Goal: Task Accomplishment & Management: Manage account settings

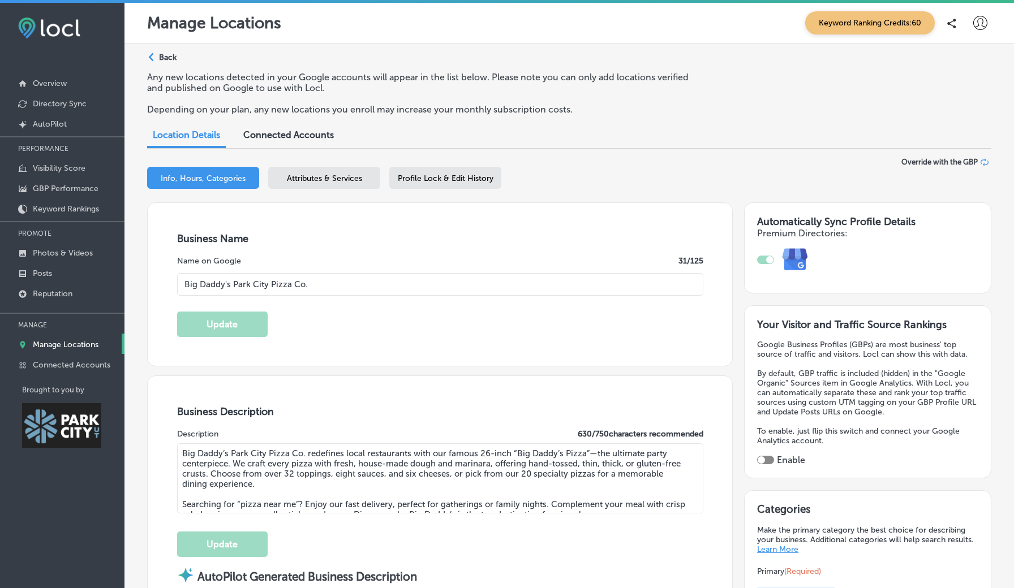
select select "US"
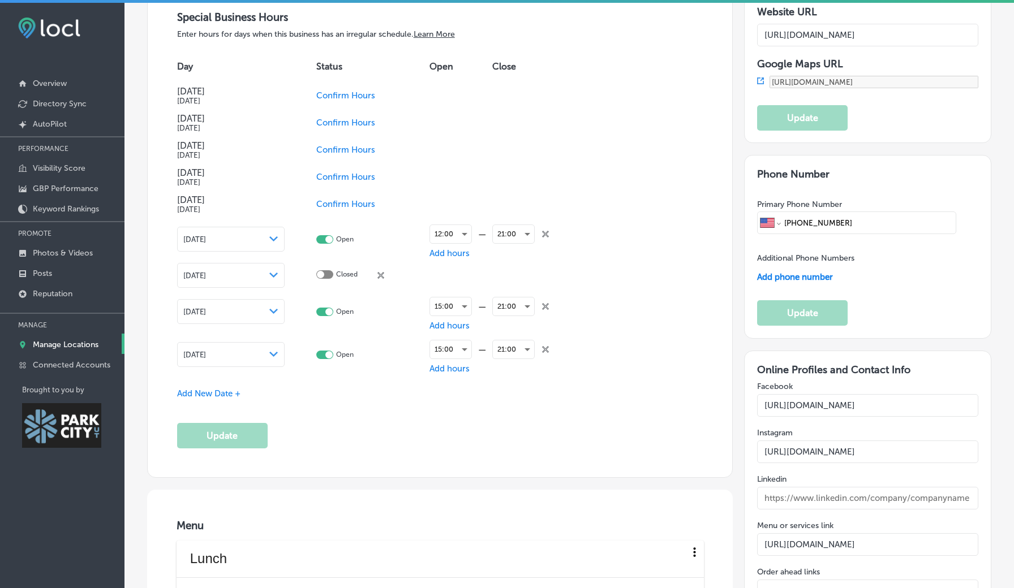
scroll to position [1326, 0]
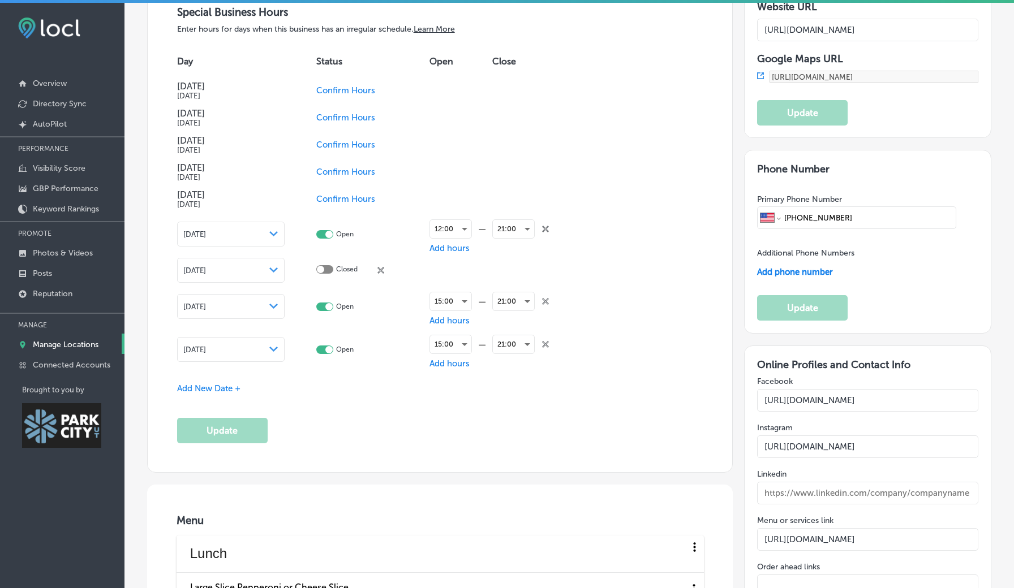
click at [323, 85] on span "Confirm Hours" at bounding box center [345, 90] width 59 height 10
click at [321, 86] on div at bounding box center [320, 89] width 7 height 7
checkbox input "true"
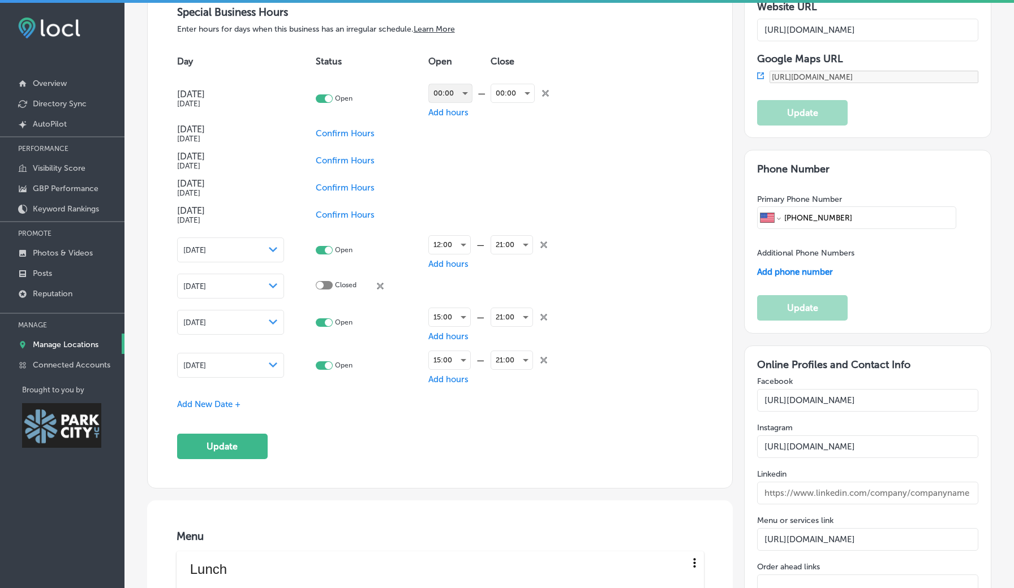
click at [445, 84] on div "00:00" at bounding box center [450, 93] width 43 height 18
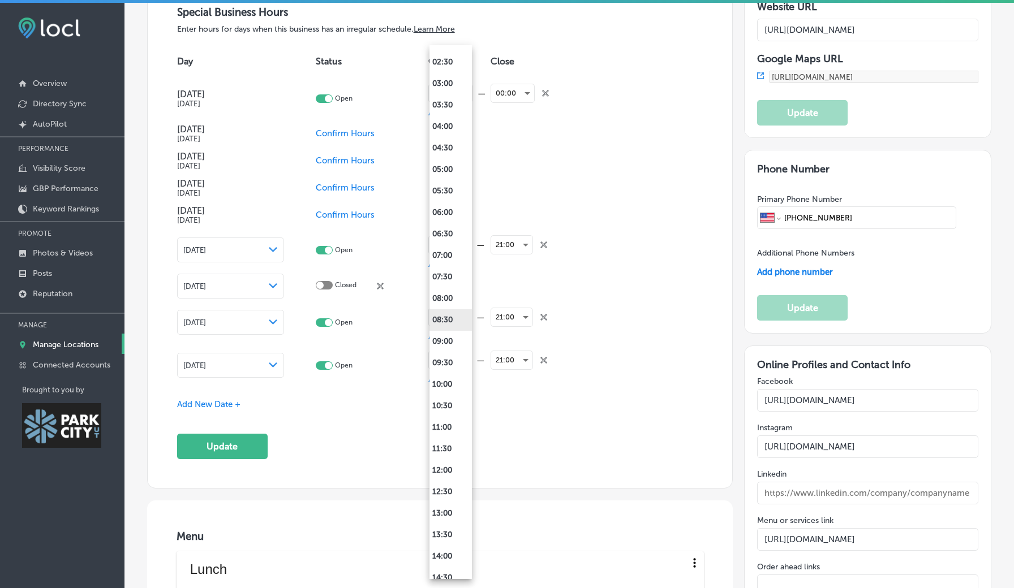
scroll to position [124, 0]
click at [441, 431] on li "11:00" at bounding box center [450, 427] width 42 height 22
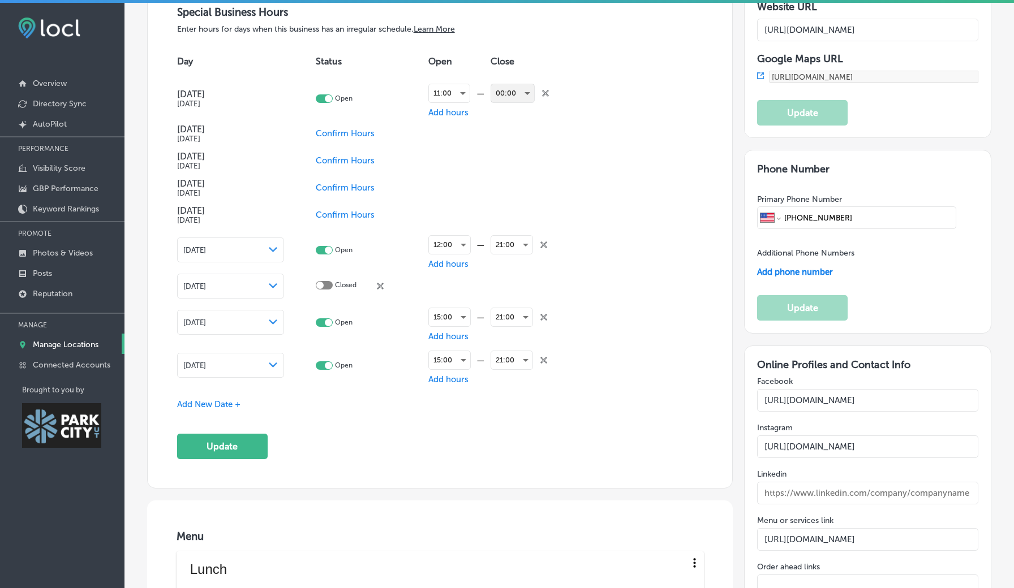
click at [517, 84] on div "00:00" at bounding box center [512, 93] width 43 height 18
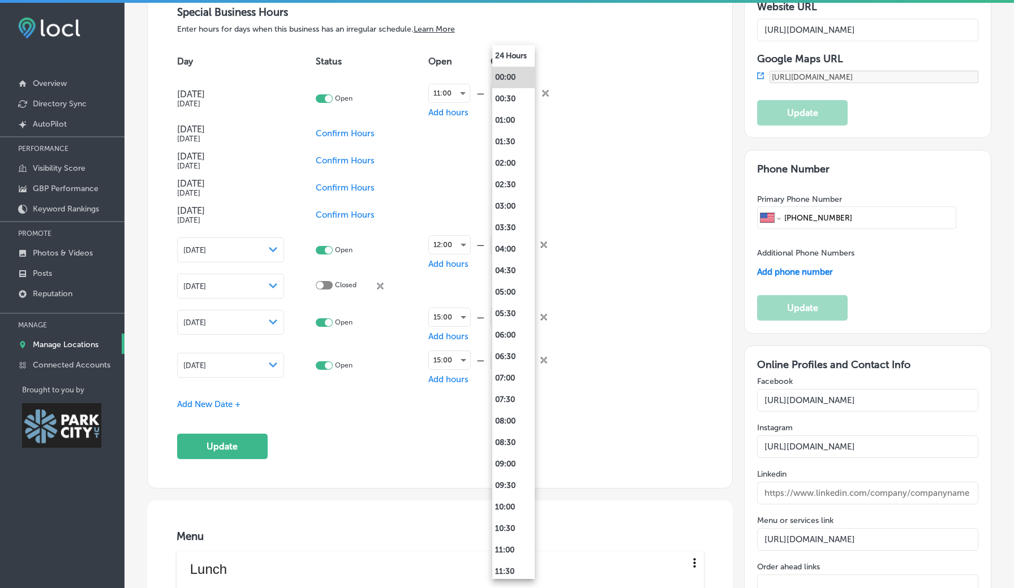
scroll to position [0, 0]
click at [515, 58] on li "24 Hours" at bounding box center [513, 56] width 42 height 22
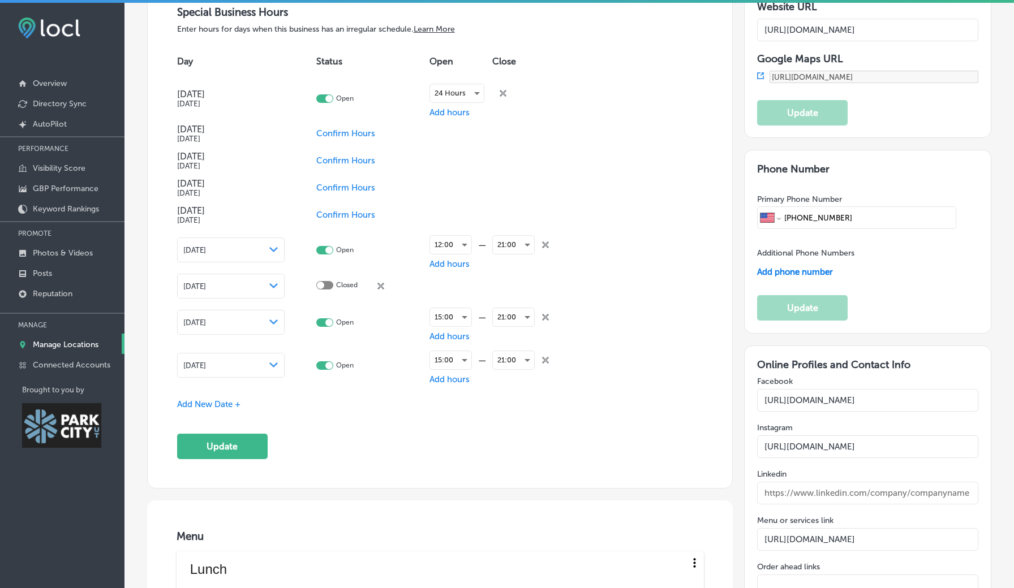
click at [505, 90] on icon at bounding box center [503, 93] width 7 height 7
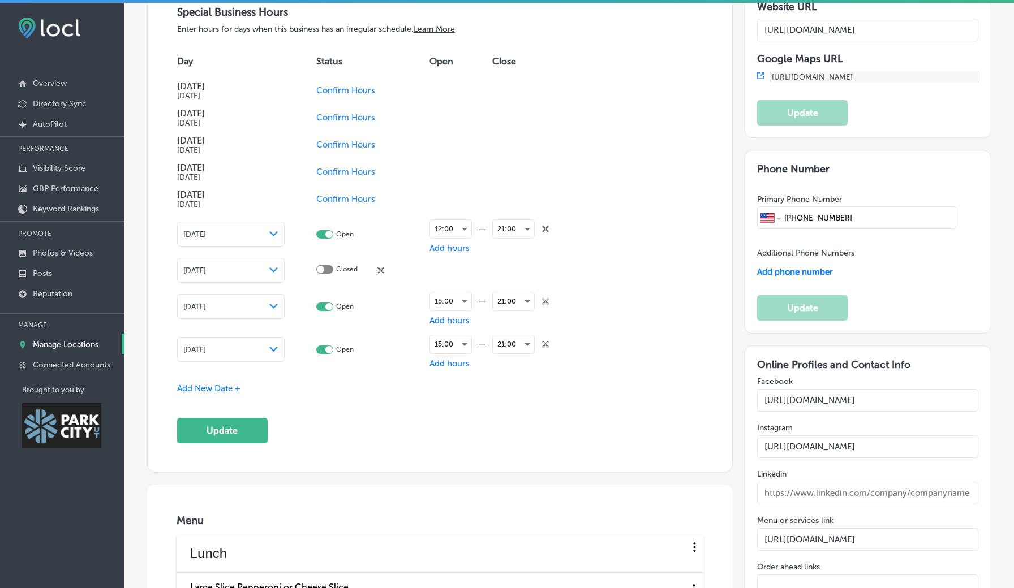
click at [354, 85] on span "Confirm Hours" at bounding box center [345, 90] width 59 height 10
click at [449, 85] on span "Add hours" at bounding box center [449, 90] width 40 height 10
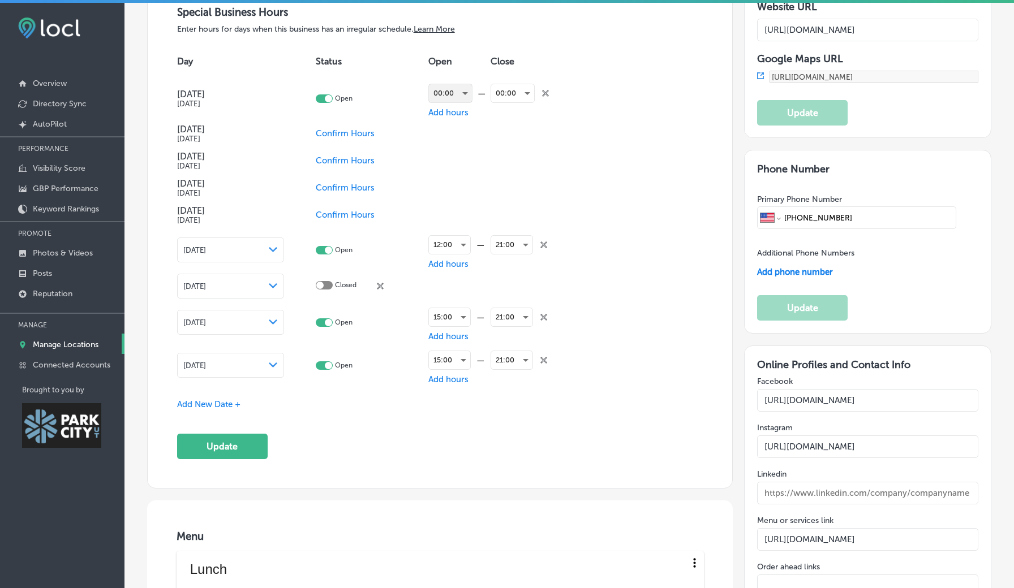
click at [449, 84] on div "00:00" at bounding box center [450, 93] width 43 height 18
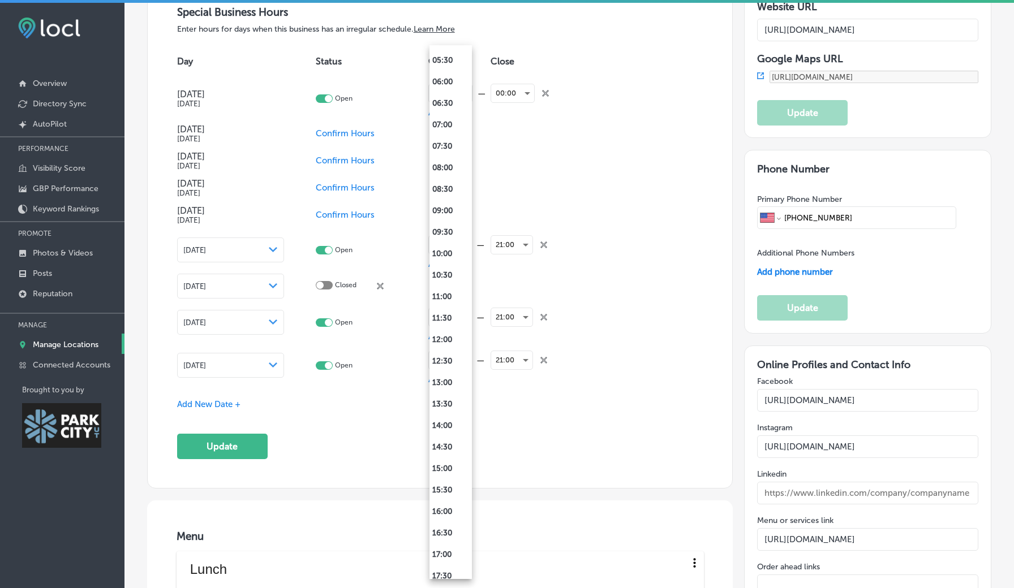
scroll to position [265, 0]
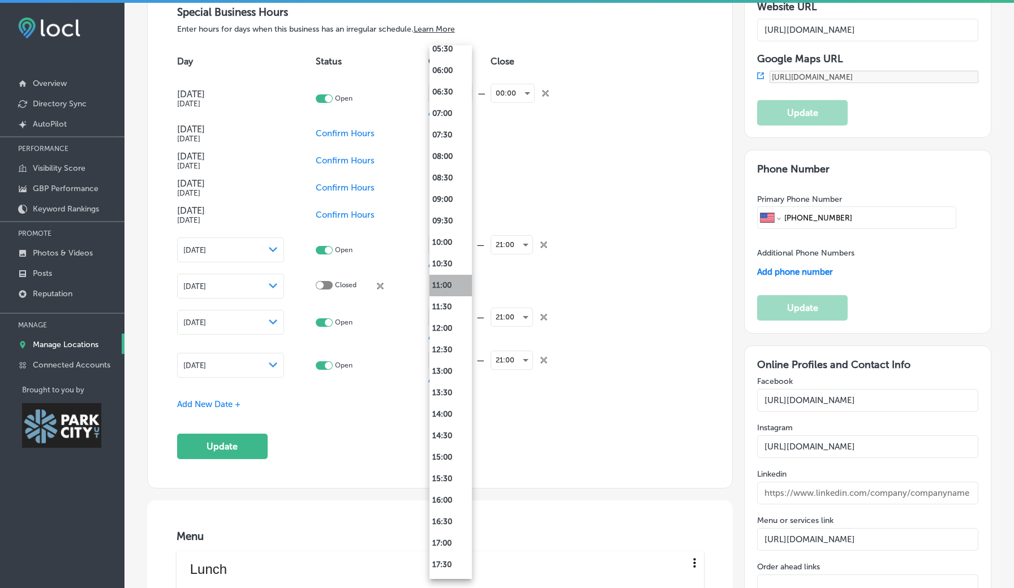
click at [451, 289] on li "11:00" at bounding box center [450, 286] width 42 height 22
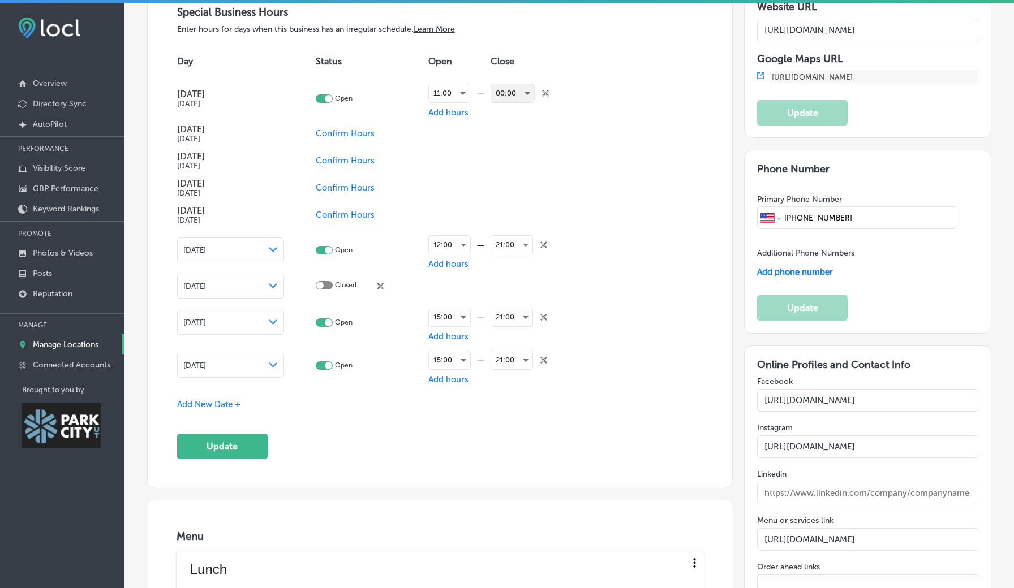
click at [517, 87] on div "00:00" at bounding box center [512, 93] width 43 height 18
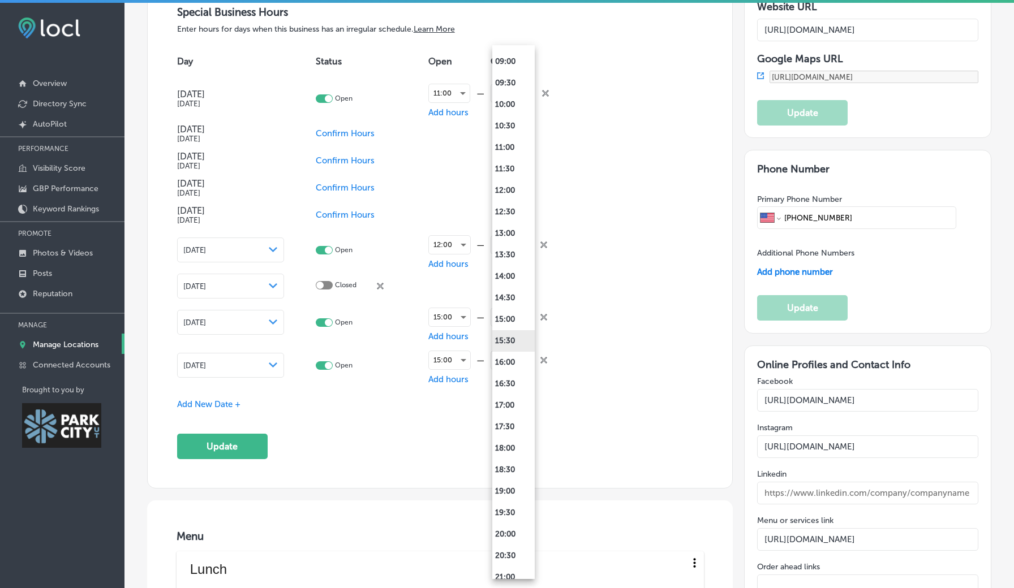
scroll to position [411, 0]
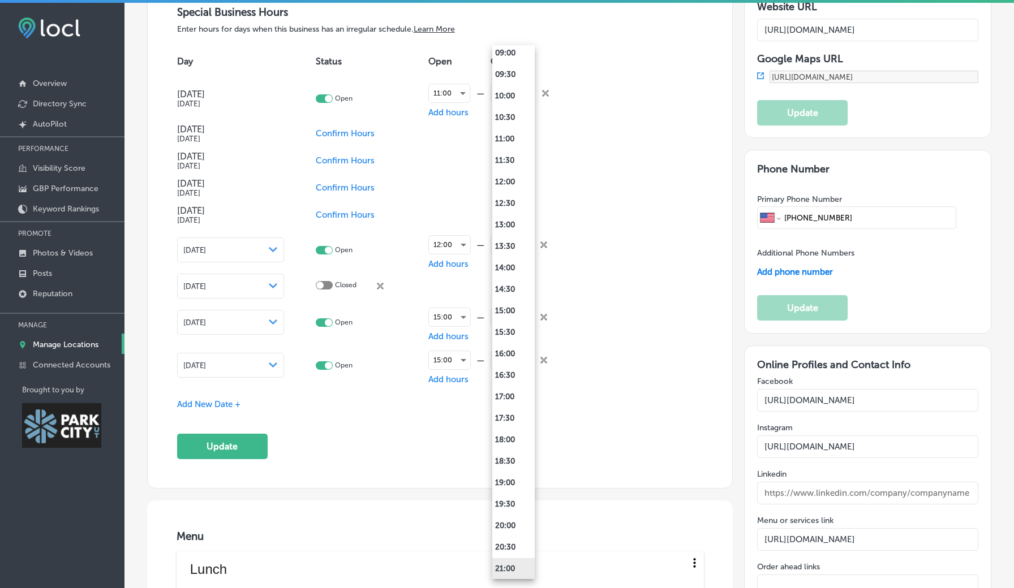
click at [509, 569] on li "21:00" at bounding box center [513, 569] width 42 height 22
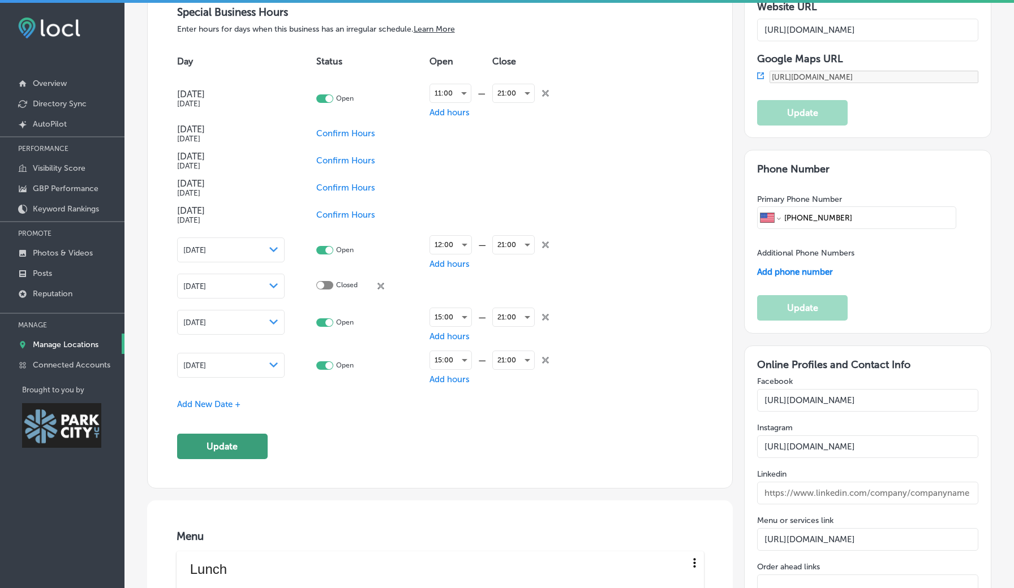
click at [236, 442] on button "Update" at bounding box center [222, 446] width 91 height 25
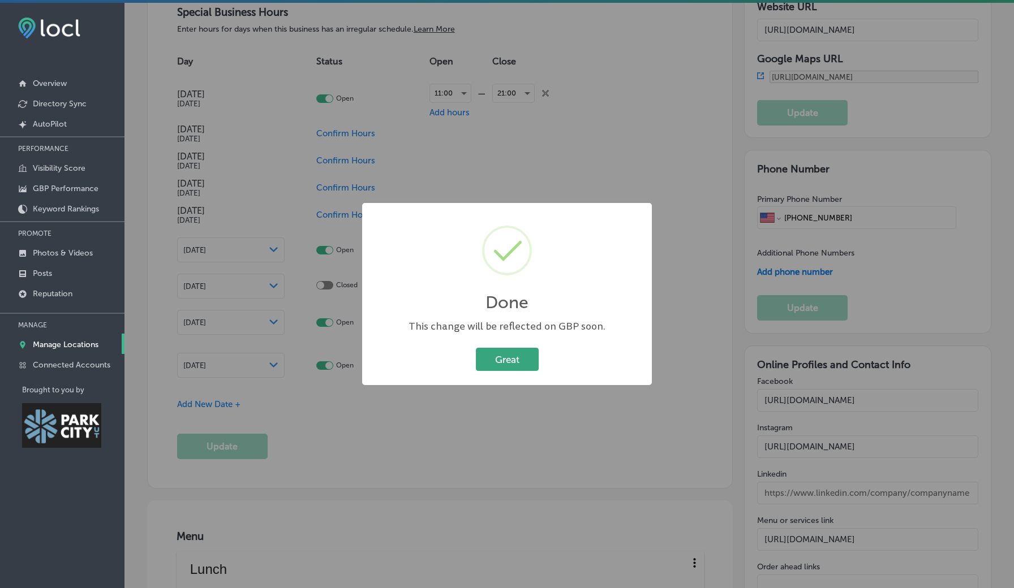
click at [499, 360] on button "Great" at bounding box center [507, 359] width 63 height 23
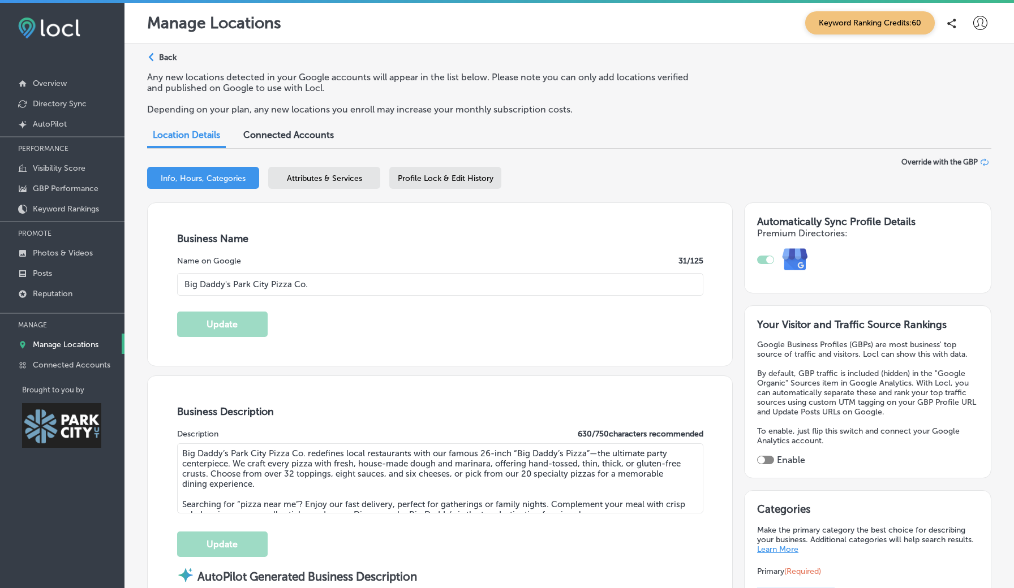
scroll to position [0, 0]
click at [300, 178] on span "Attributes & Services" at bounding box center [324, 179] width 75 height 10
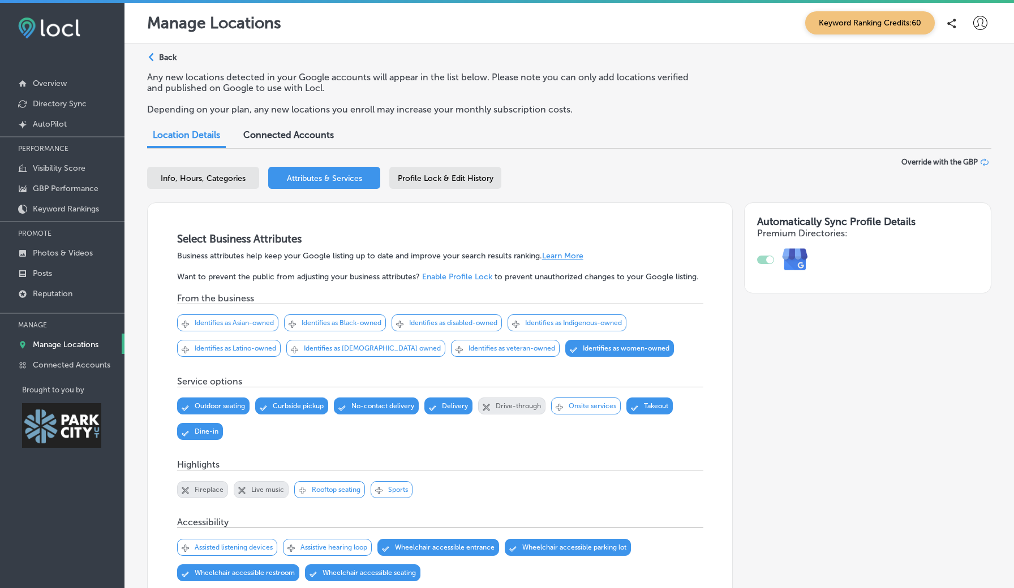
click at [429, 177] on span "Profile Lock & Edit History" at bounding box center [446, 179] width 96 height 10
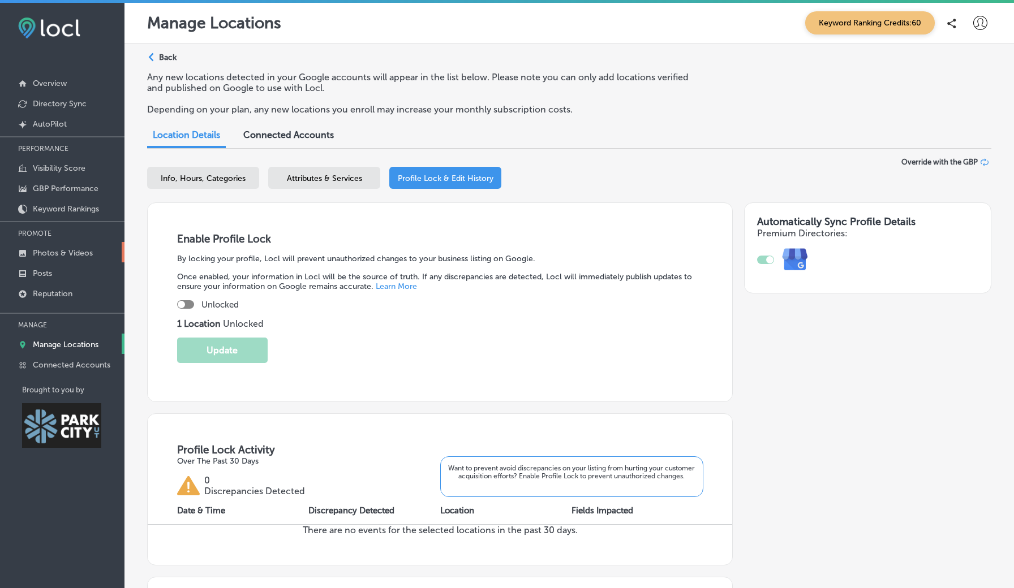
click at [66, 250] on p "Photos & Videos" at bounding box center [63, 253] width 60 height 10
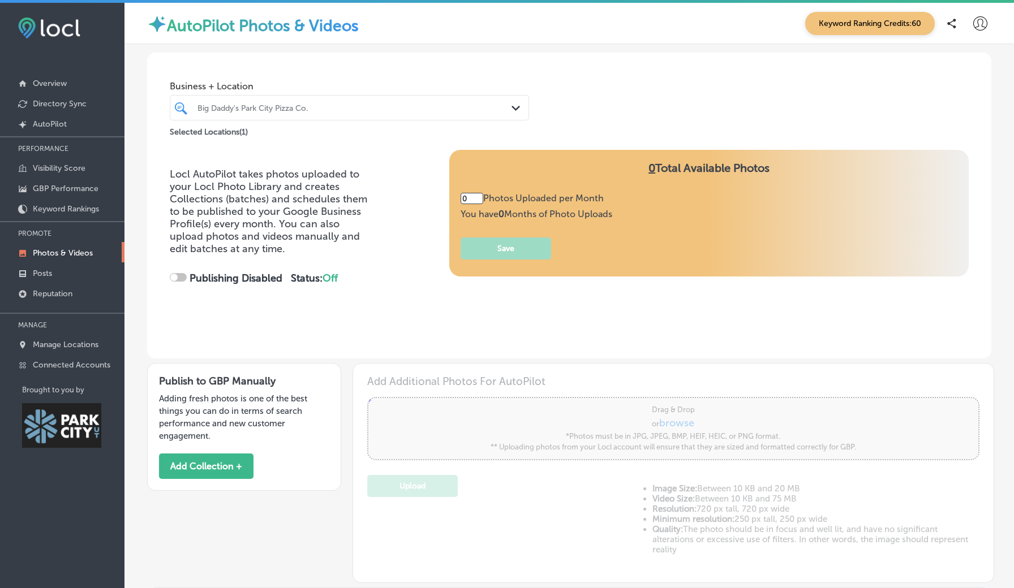
type input "5"
checkbox input "true"
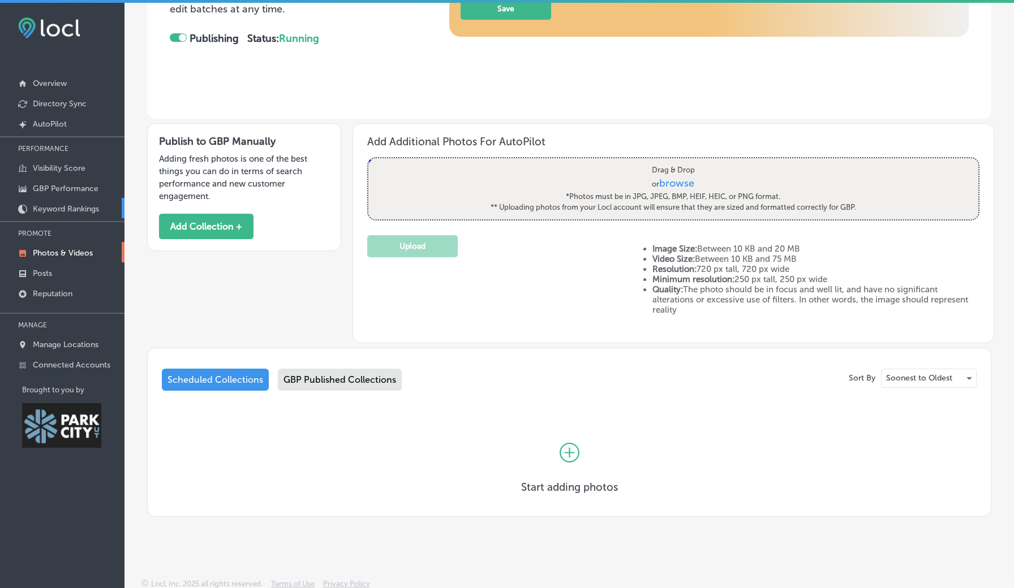
scroll to position [239, 0]
click at [68, 83] on link "Overview" at bounding box center [62, 82] width 124 height 20
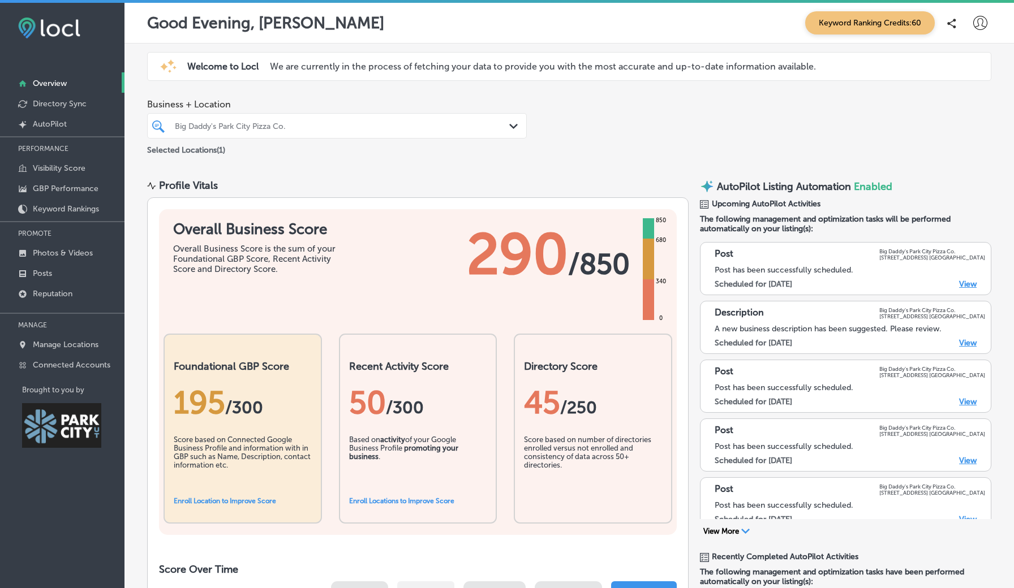
click at [390, 445] on div "Based on activity of your Google Business Profile promoting your business ." at bounding box center [418, 464] width 138 height 57
click at [264, 500] on link "Enroll Location to Improve Score" at bounding box center [225, 501] width 102 height 8
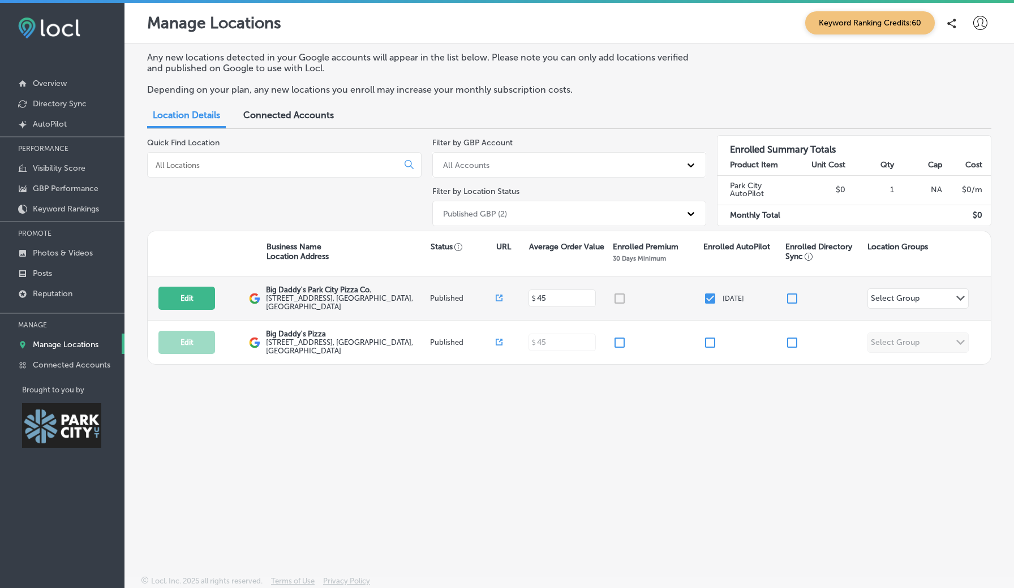
click at [618, 295] on div at bounding box center [658, 299] width 91 height 14
click at [793, 294] on input "checkbox" at bounding box center [792, 299] width 14 height 14
checkbox input "true"
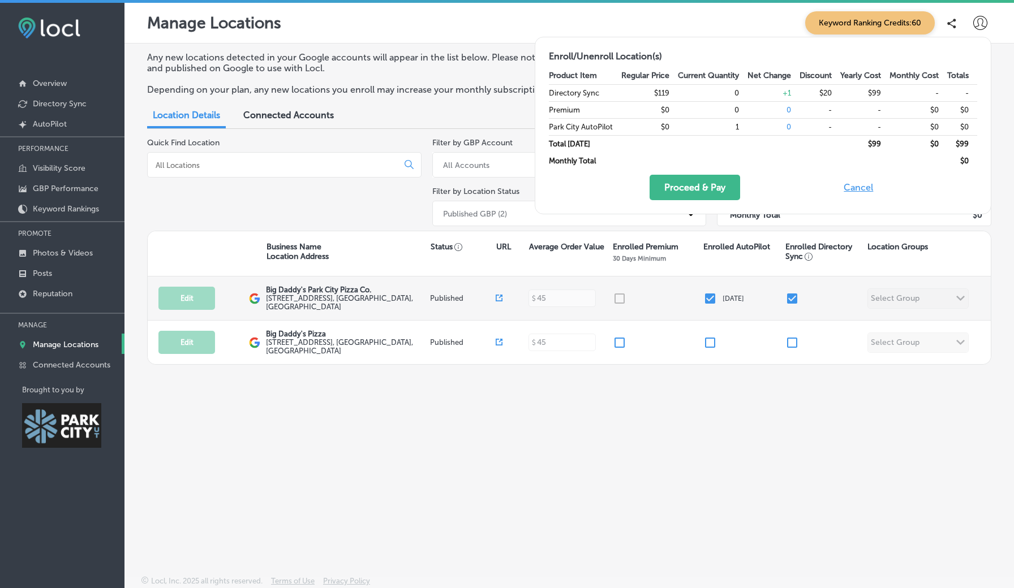
click at [619, 298] on div at bounding box center [658, 299] width 91 height 14
click at [620, 296] on div at bounding box center [658, 299] width 91 height 14
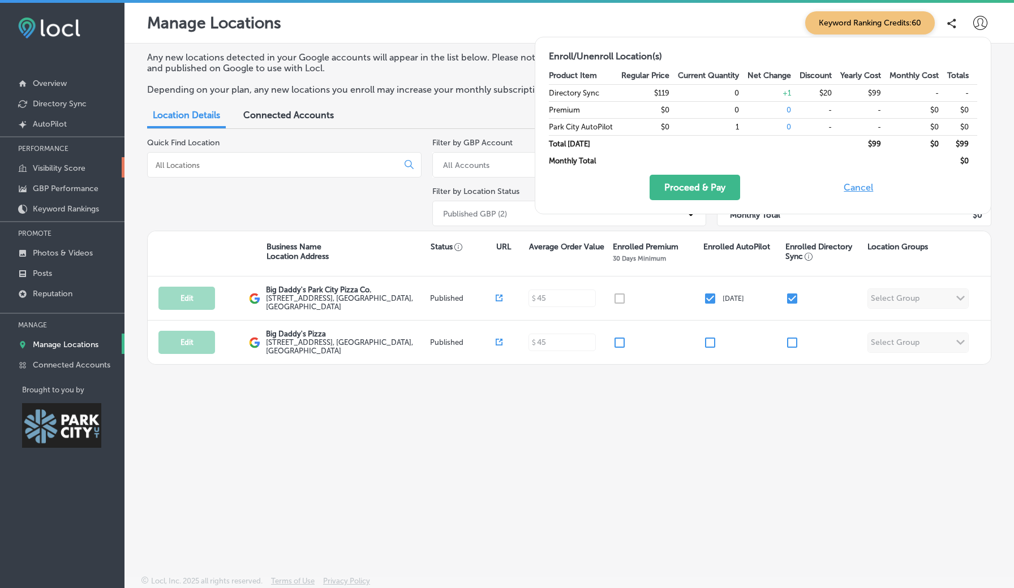
click at [56, 168] on p "Visibility Score" at bounding box center [59, 169] width 53 height 10
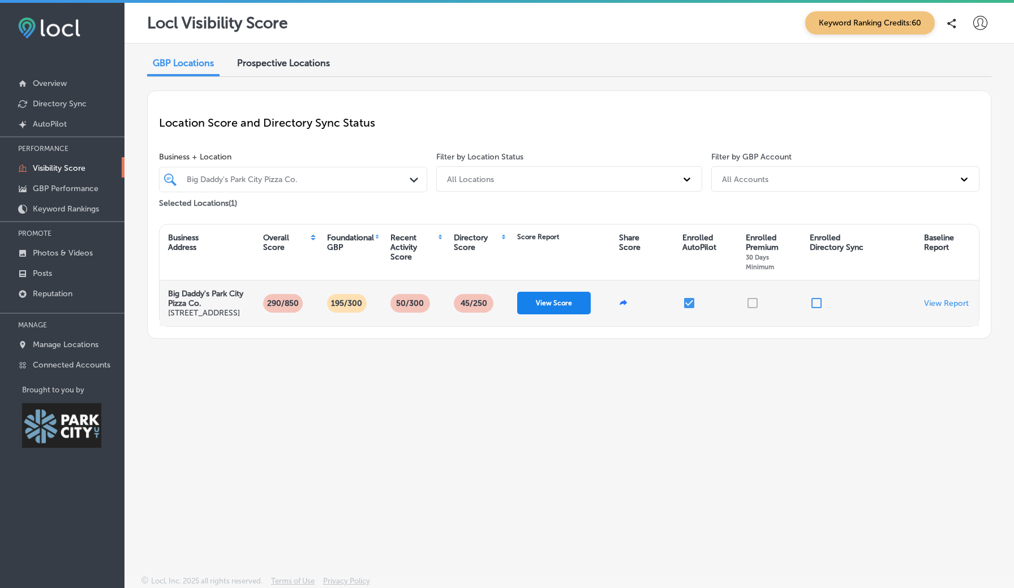
click at [552, 315] on button "View Score" at bounding box center [554, 303] width 74 height 23
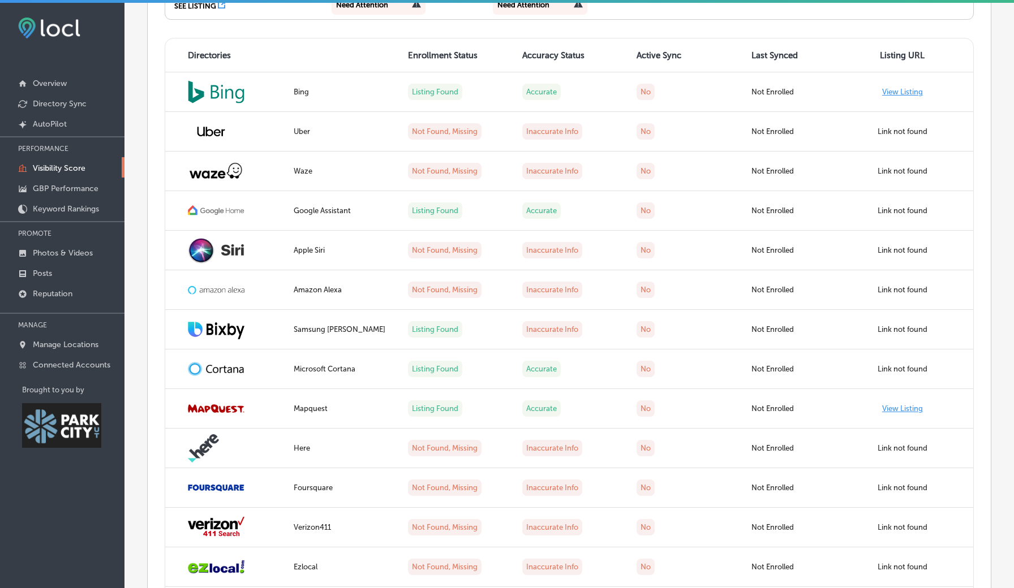
scroll to position [1072, 0]
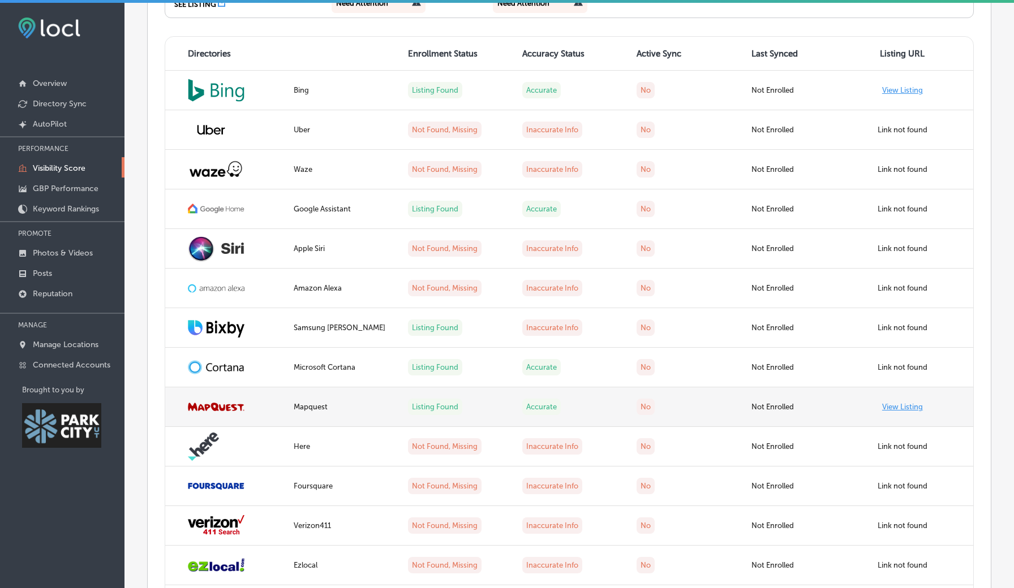
click at [921, 403] on link "View Listing" at bounding box center [902, 407] width 41 height 8
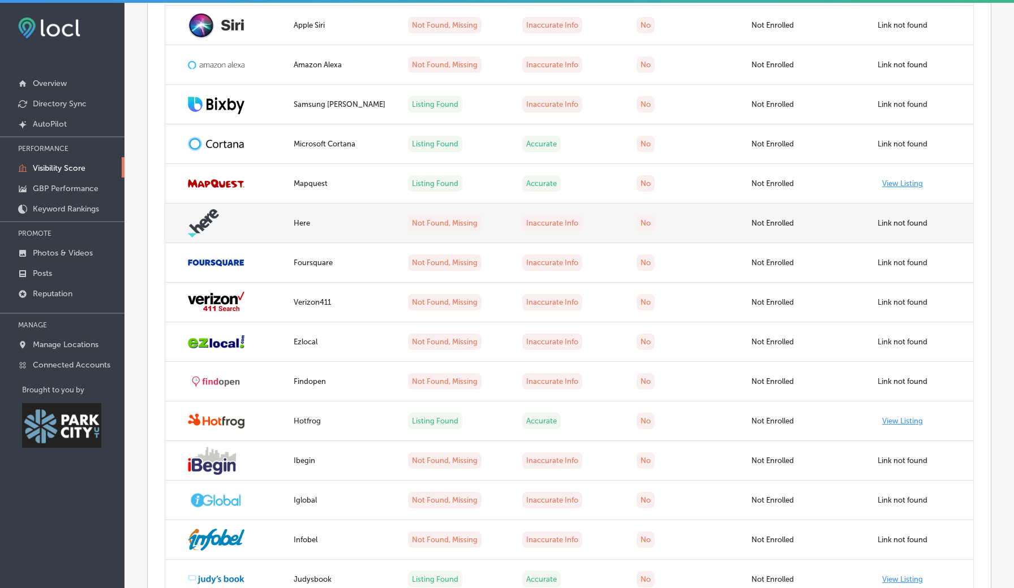
scroll to position [1296, 0]
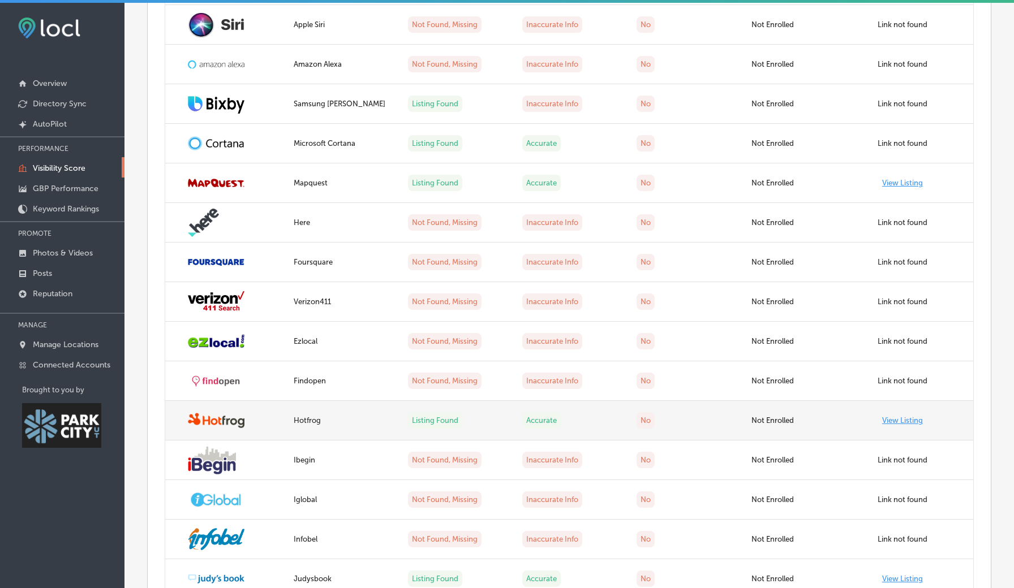
click at [916, 416] on link "View Listing" at bounding box center [902, 420] width 41 height 8
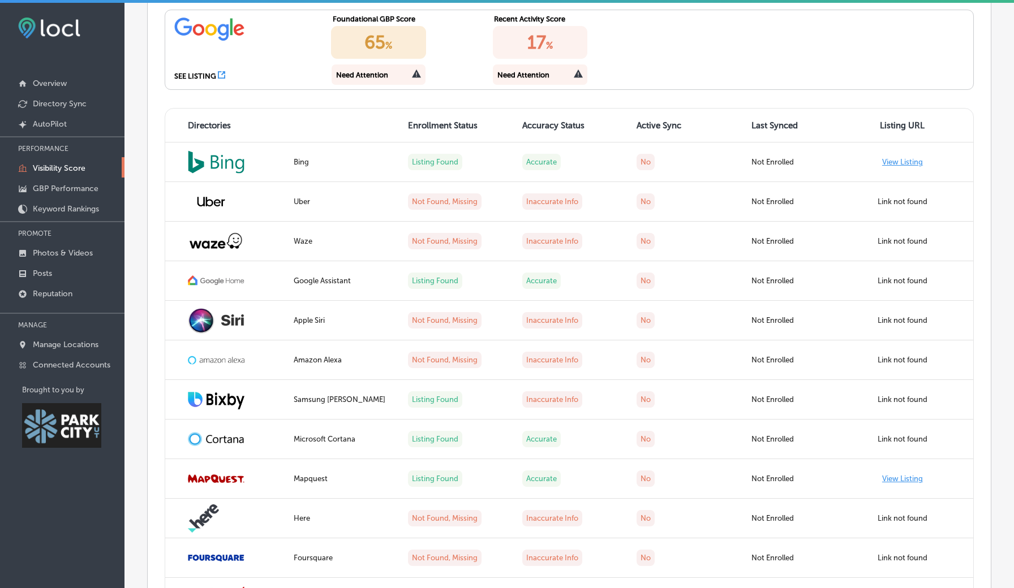
scroll to position [999, 0]
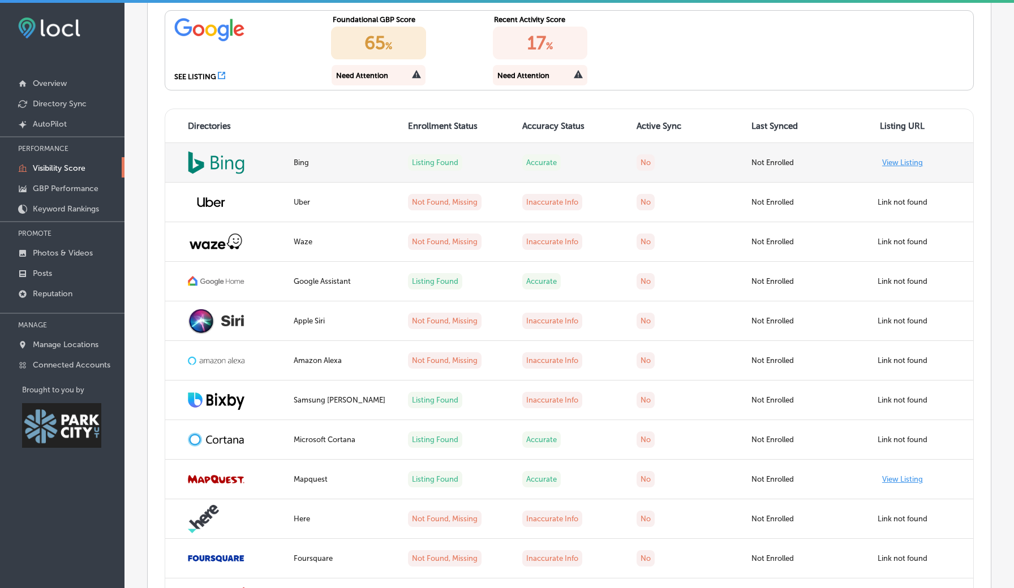
click at [887, 158] on link "View Listing" at bounding box center [902, 162] width 41 height 8
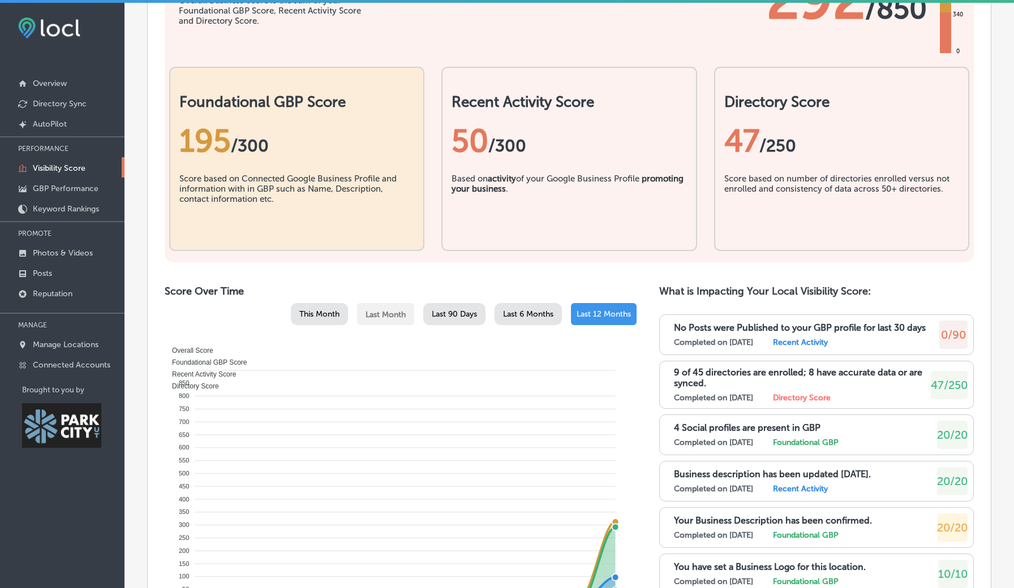
scroll to position [318, 0]
